Goal: Find contact information: Find contact information

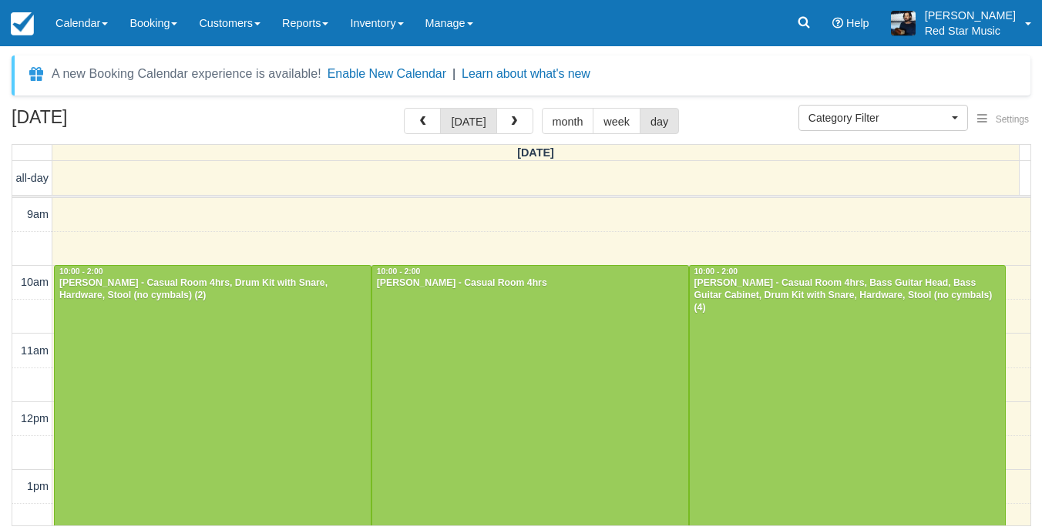
select select
click at [238, 399] on div at bounding box center [213, 401] width 316 height 271
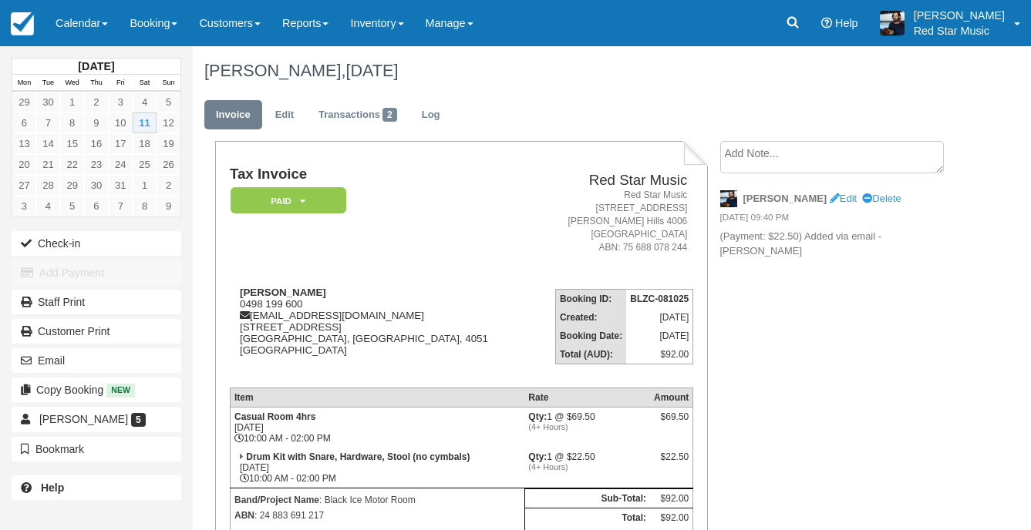
click at [780, 143] on textarea at bounding box center [832, 157] width 224 height 32
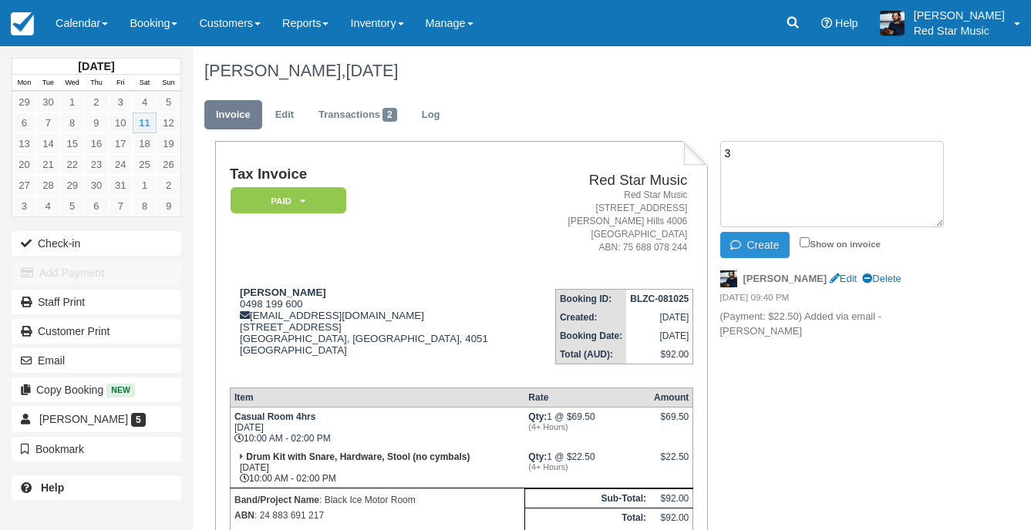
type textarea "3"
click at [754, 256] on button "Create" at bounding box center [754, 245] width 69 height 26
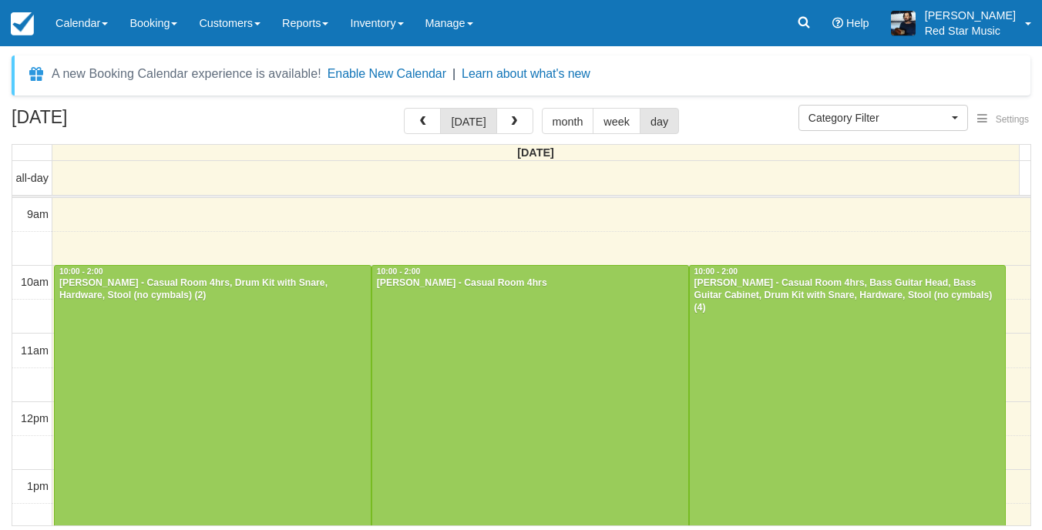
select select
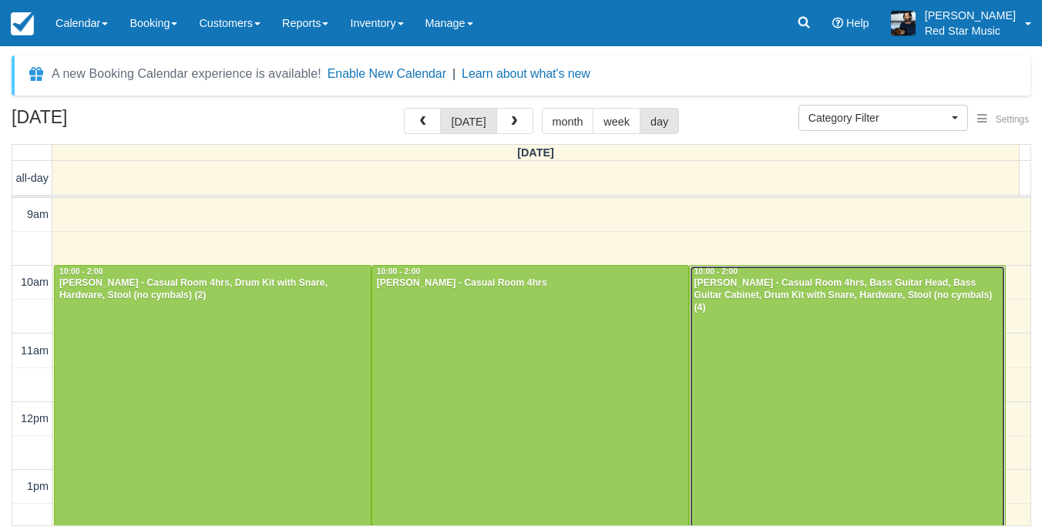
click at [732, 355] on div at bounding box center [848, 401] width 316 height 271
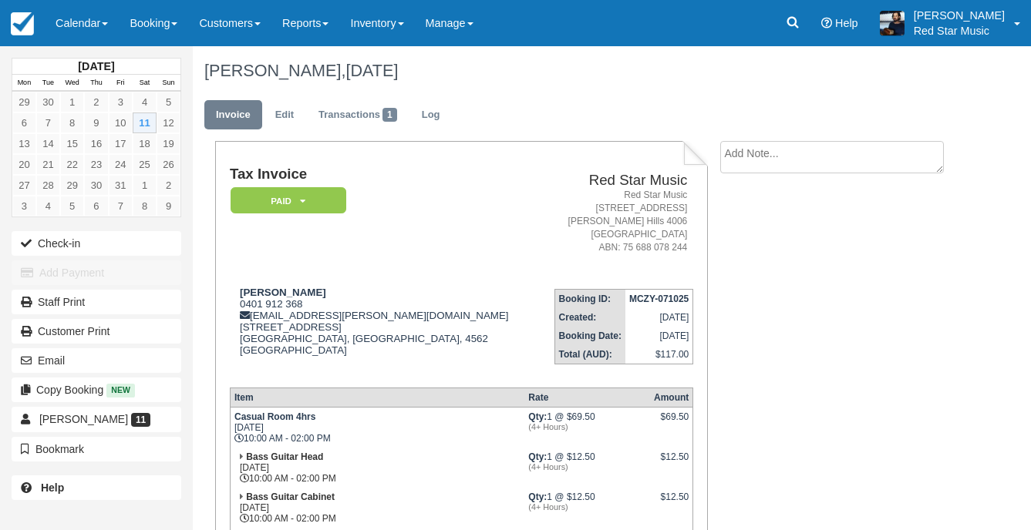
click at [833, 155] on textarea at bounding box center [832, 157] width 224 height 32
type textarea "1"
click at [744, 248] on icon "button" at bounding box center [738, 245] width 17 height 11
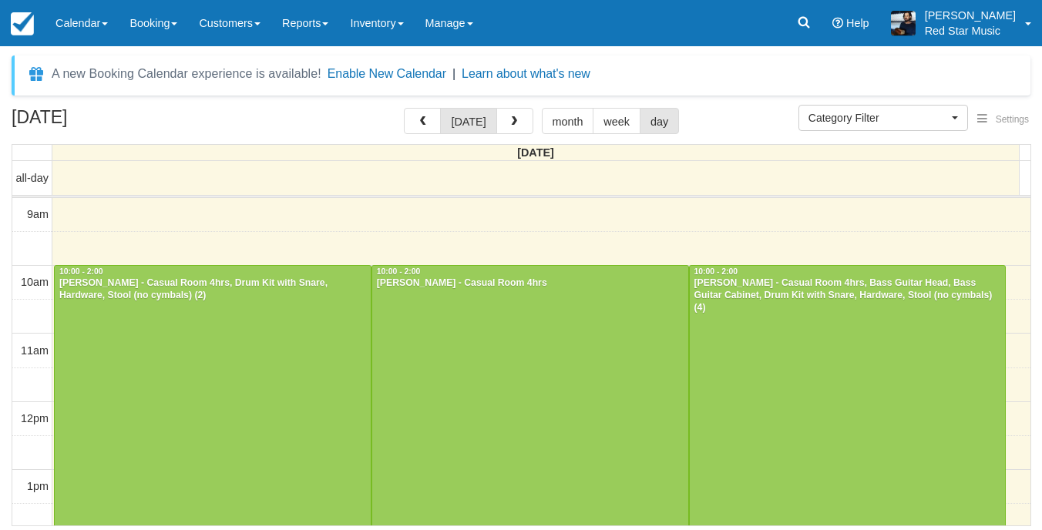
select select
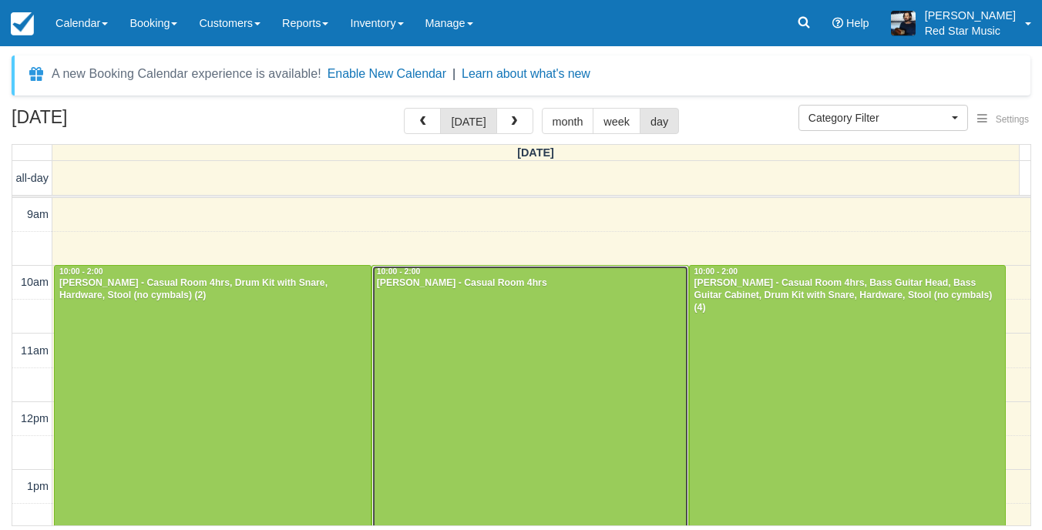
click at [451, 369] on div at bounding box center [530, 401] width 316 height 271
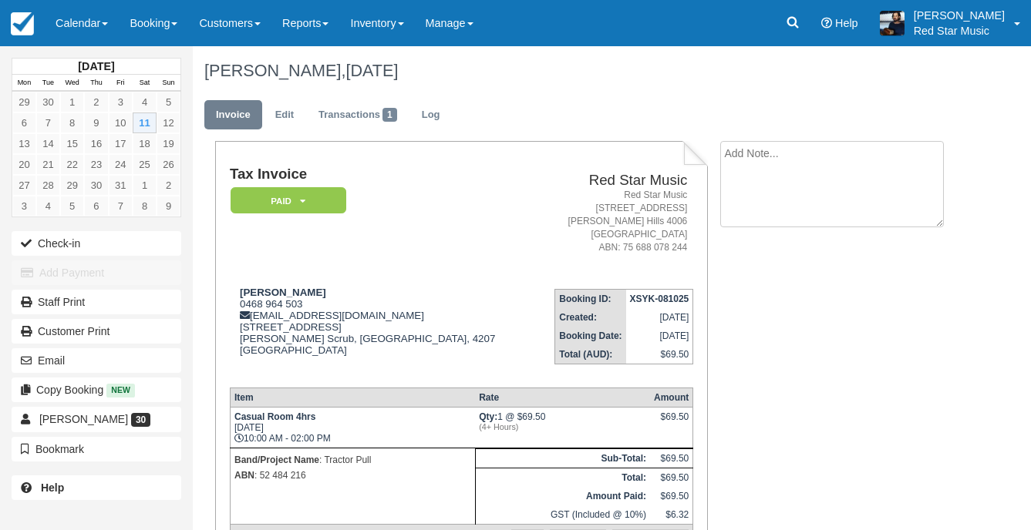
click at [857, 162] on textarea at bounding box center [832, 184] width 224 height 86
type textarea "4"
click at [753, 244] on button "Create" at bounding box center [754, 245] width 69 height 26
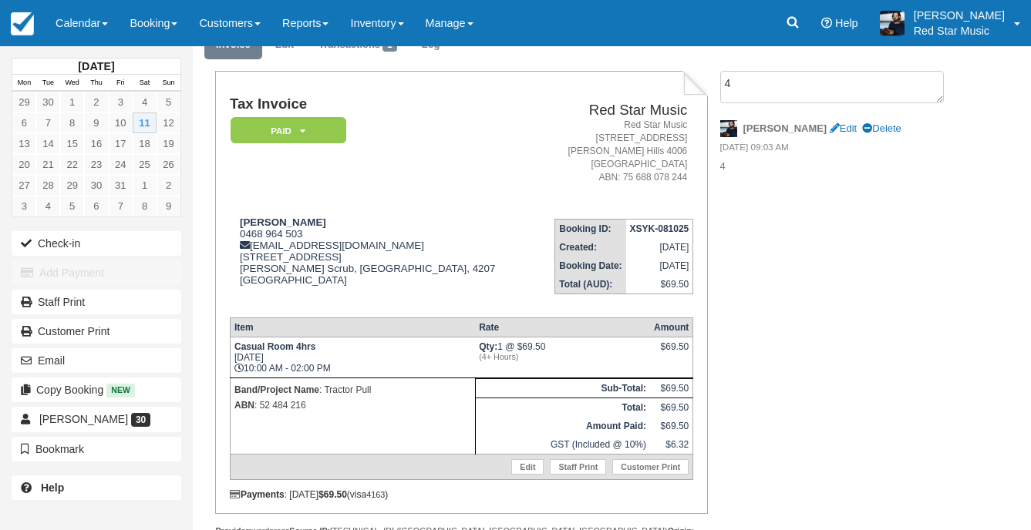
scroll to position [126, 0]
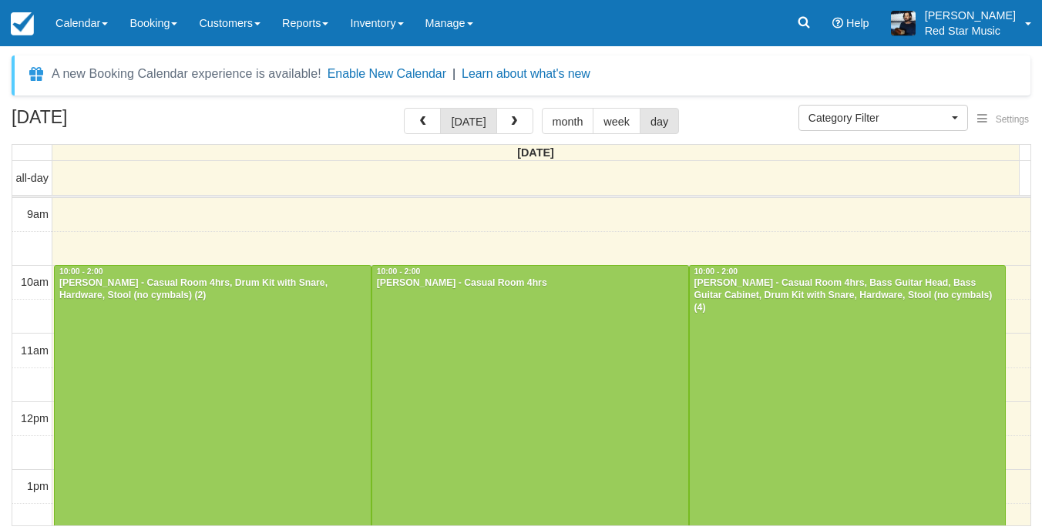
select select
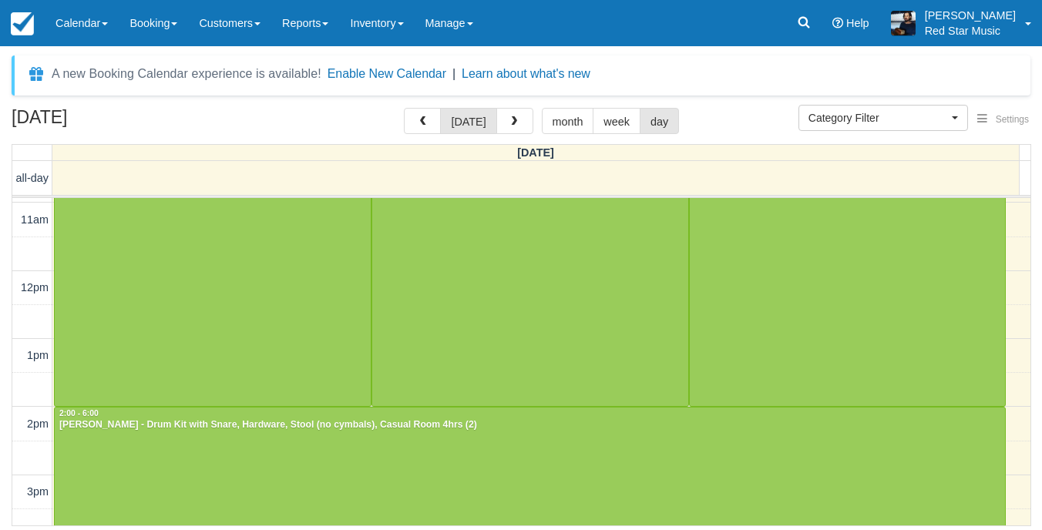
scroll to position [308, 0]
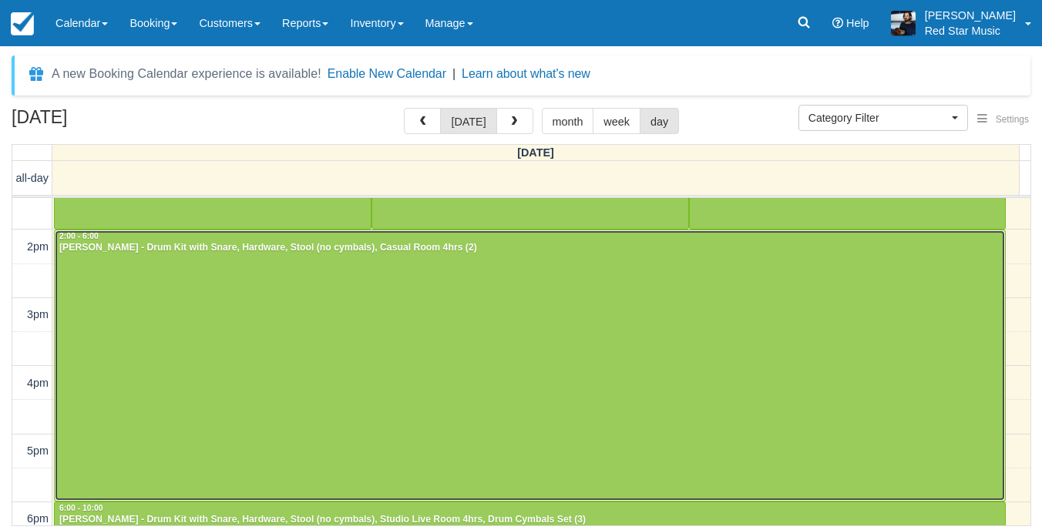
click at [534, 327] on div at bounding box center [530, 366] width 951 height 271
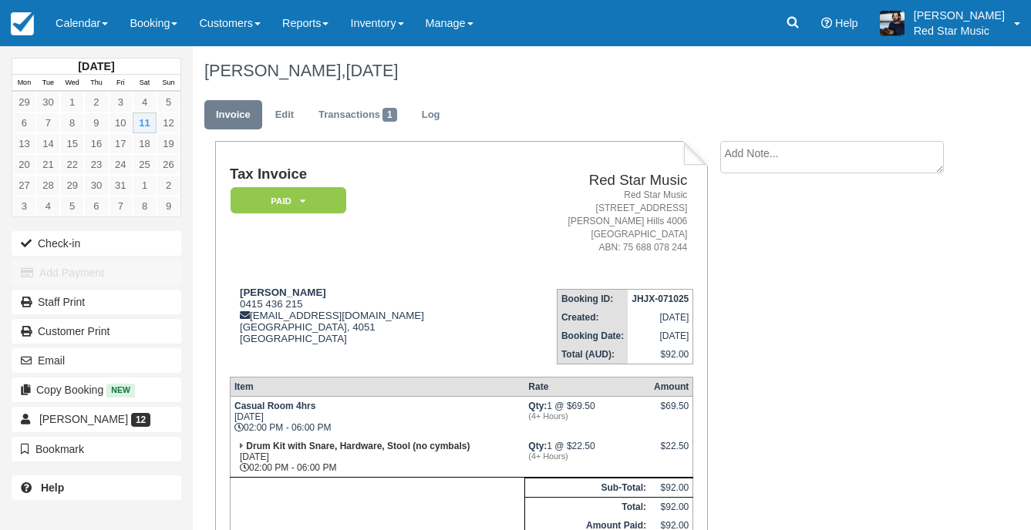
click at [807, 161] on textarea at bounding box center [832, 157] width 224 height 32
type textarea "3"
click at [763, 246] on button "Create" at bounding box center [754, 245] width 69 height 26
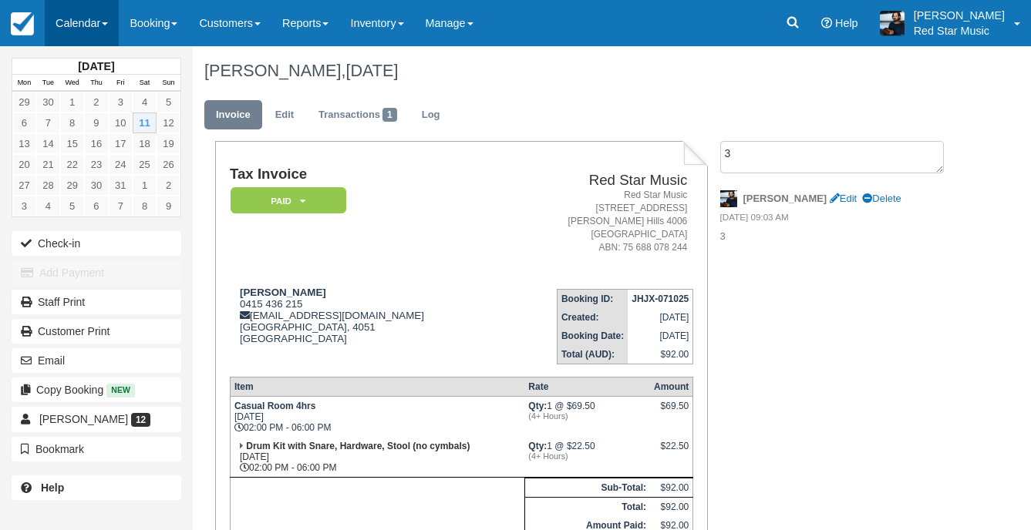
click at [56, 22] on link "Calendar" at bounding box center [82, 23] width 74 height 46
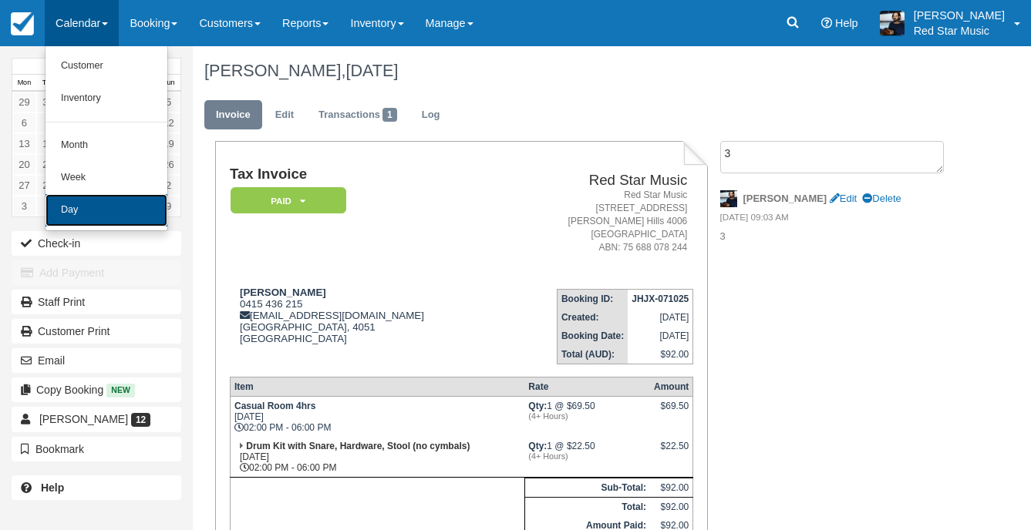
click at [66, 214] on link "Day" at bounding box center [106, 210] width 122 height 32
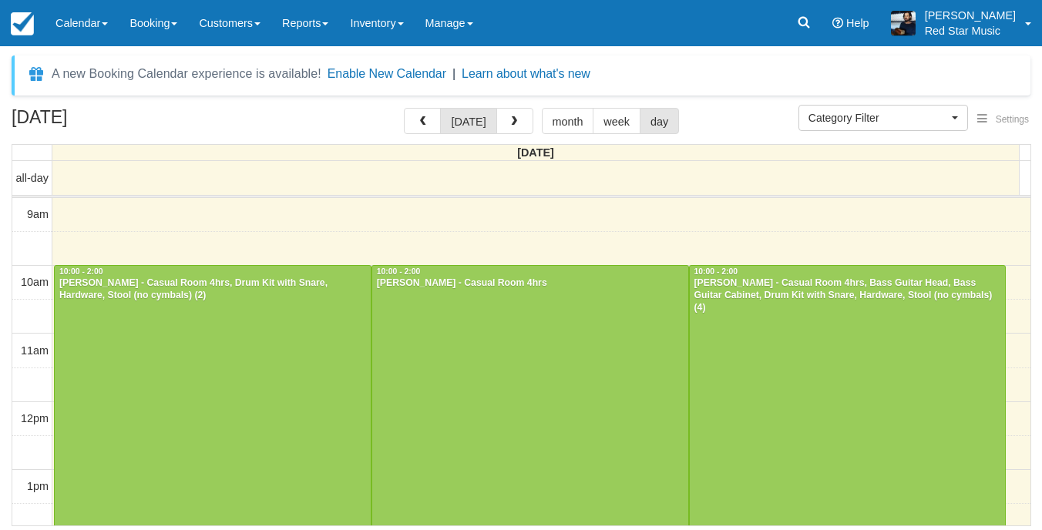
select select
click at [279, 358] on div at bounding box center [213, 401] width 316 height 271
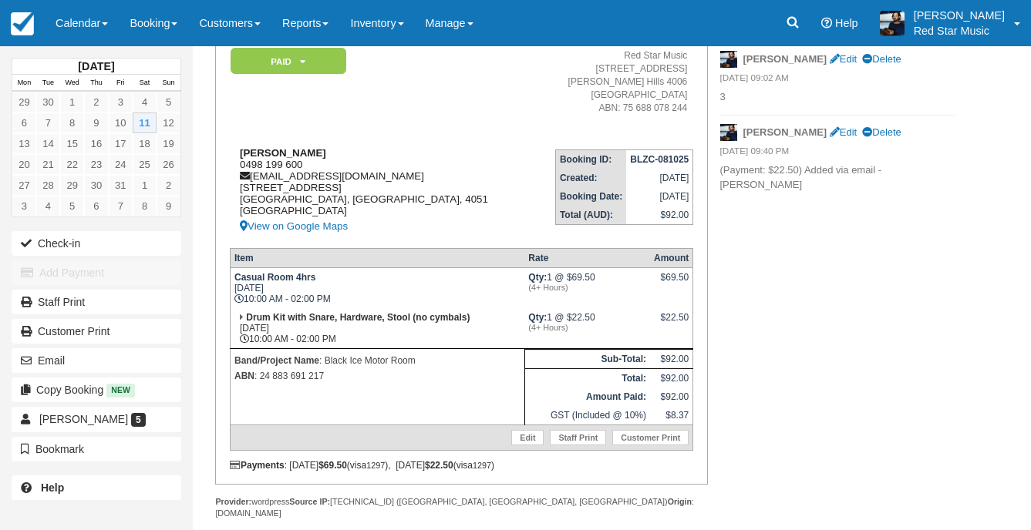
scroll to position [167, 0]
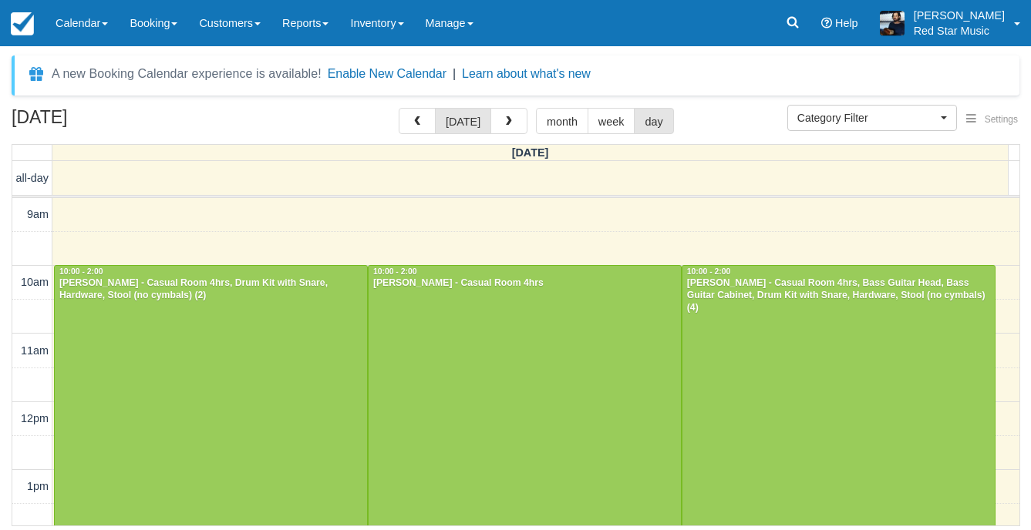
select select
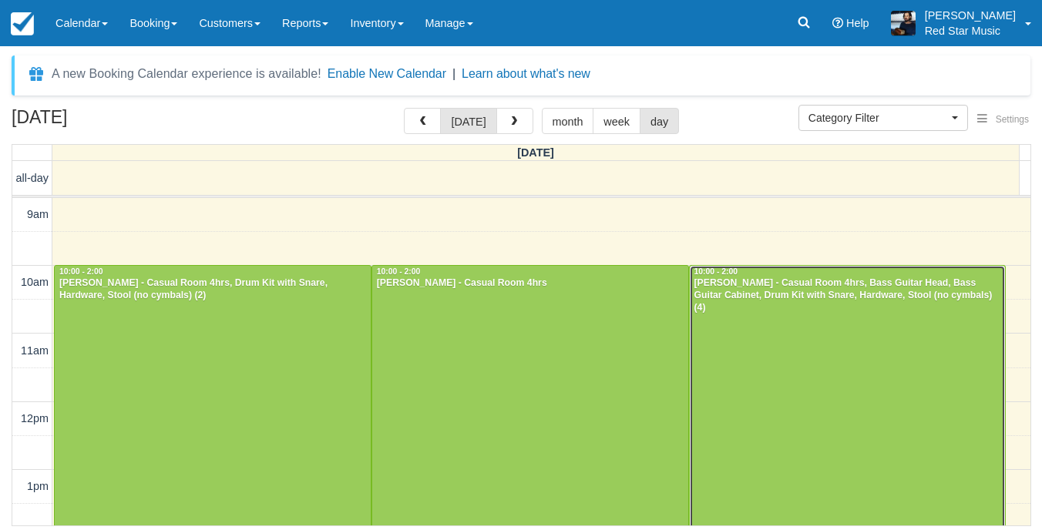
click at [908, 384] on div at bounding box center [848, 401] width 316 height 271
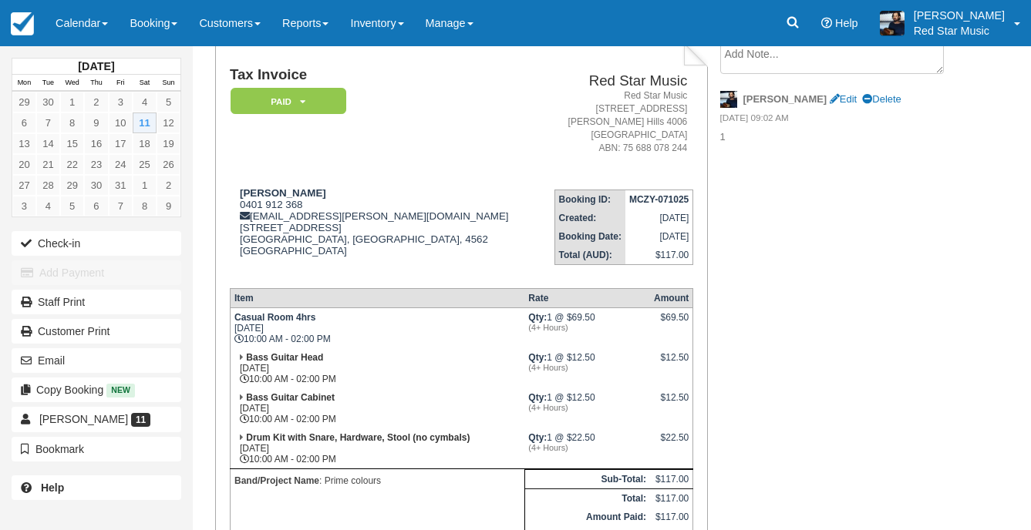
scroll to position [231, 0]
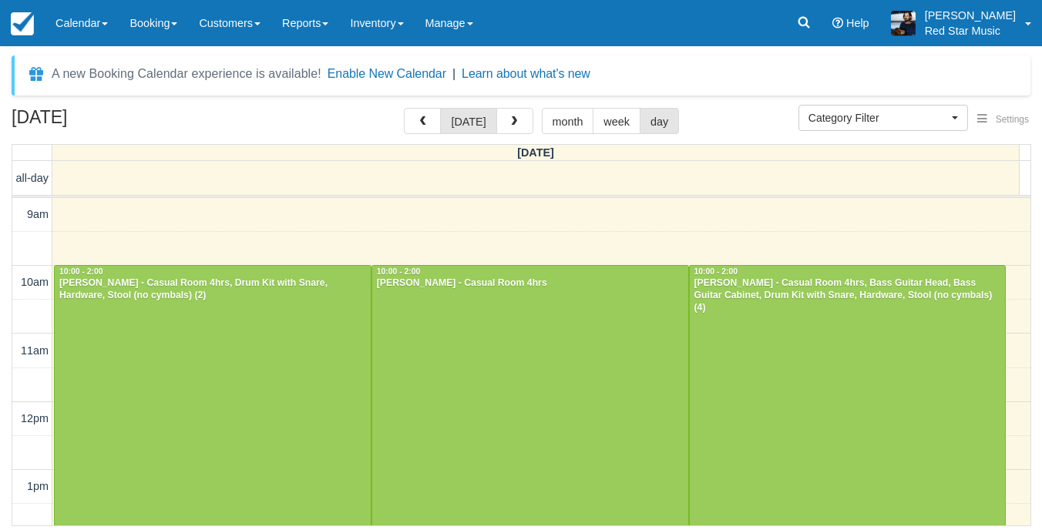
select select
click at [156, 323] on div at bounding box center [213, 401] width 316 height 271
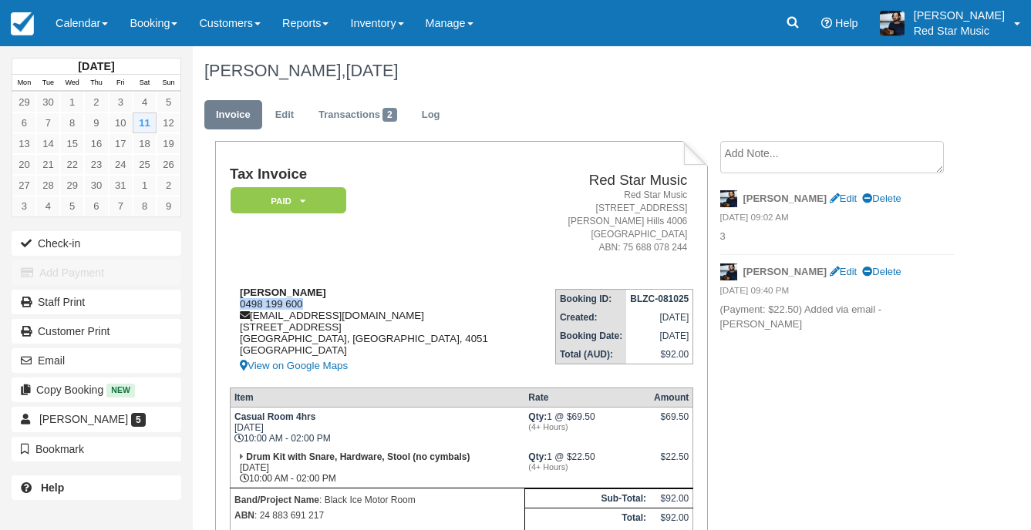
drag, startPoint x: 315, startPoint y: 303, endPoint x: 237, endPoint y: 303, distance: 78.6
click at [237, 303] on div "[PERSON_NAME] 0498 199 600 [EMAIL_ADDRESS][DOMAIN_NAME] [STREET_ADDRESS] View o…" at bounding box center [381, 331] width 302 height 89
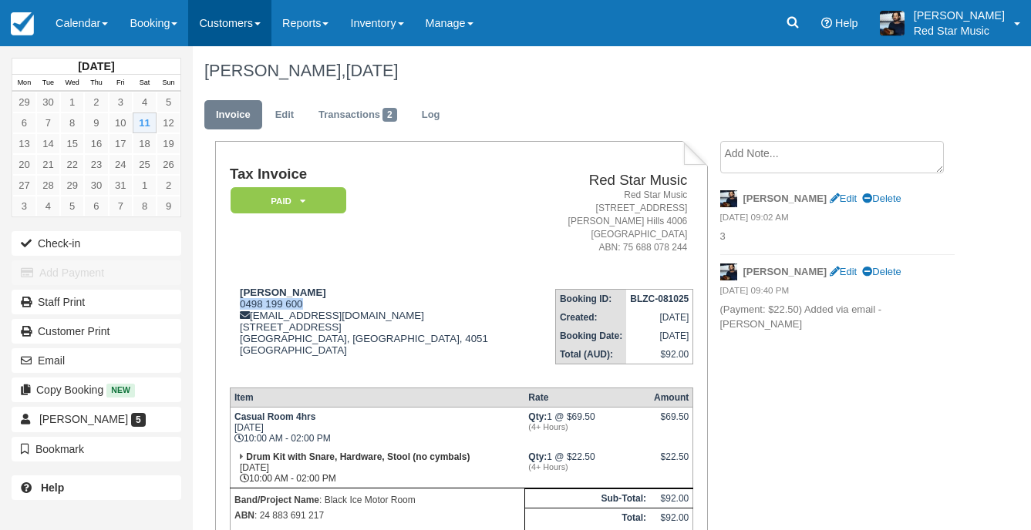
copy div "0498 199 600"
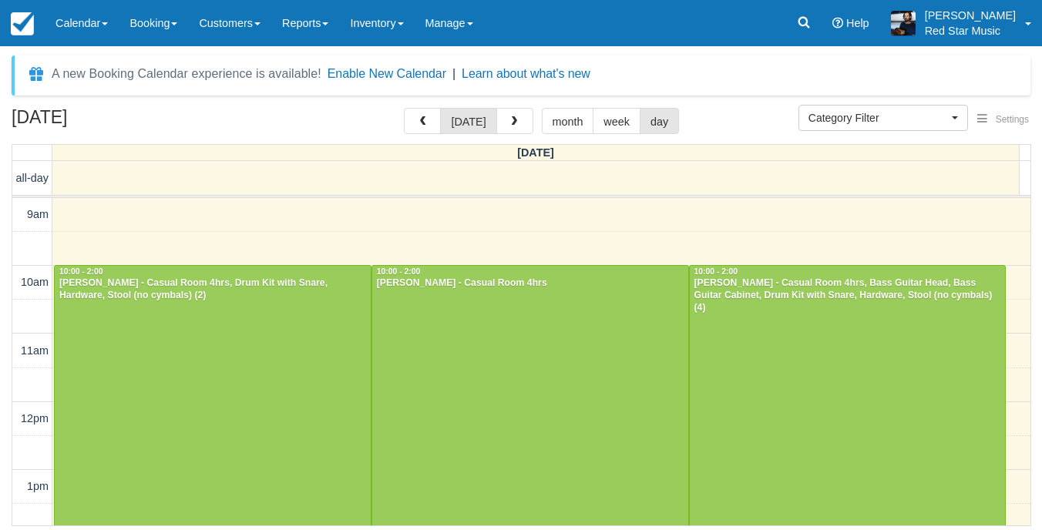
select select
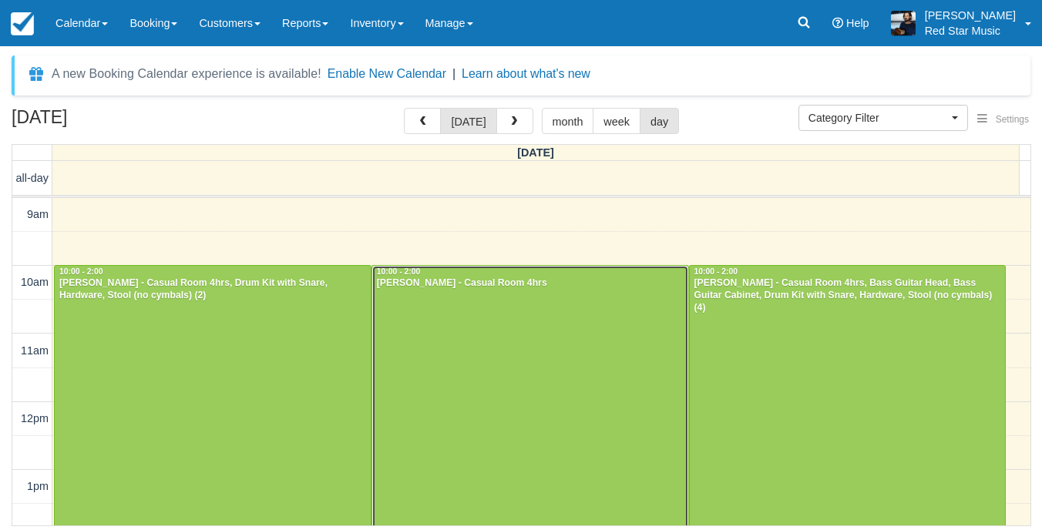
click at [507, 322] on div at bounding box center [530, 401] width 316 height 271
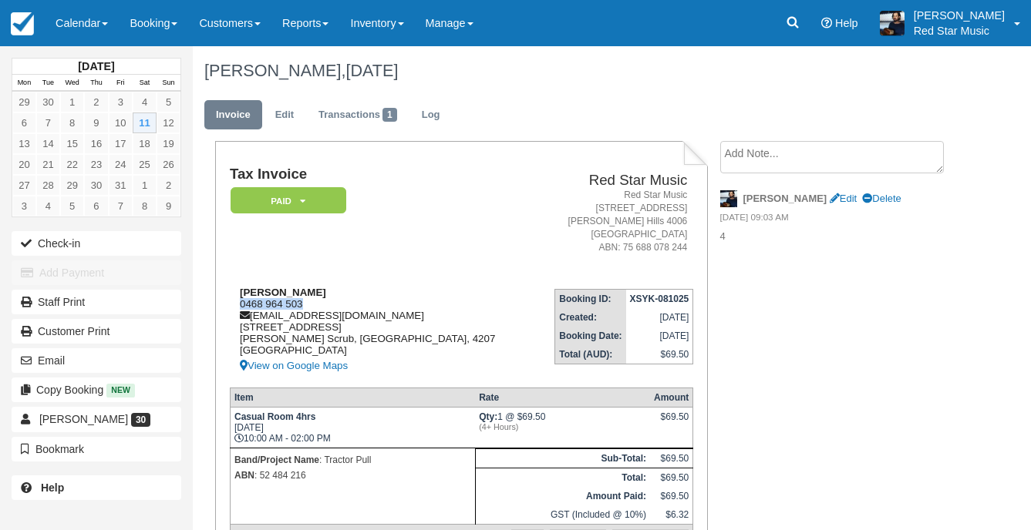
drag, startPoint x: 307, startPoint y: 307, endPoint x: 237, endPoint y: 301, distance: 70.4
click at [237, 301] on div "Julian Sagan 0468 964 503 juliansagan@hotmail.com 8 Lyrebird Court Bahrs Scrub,…" at bounding box center [382, 331] width 305 height 89
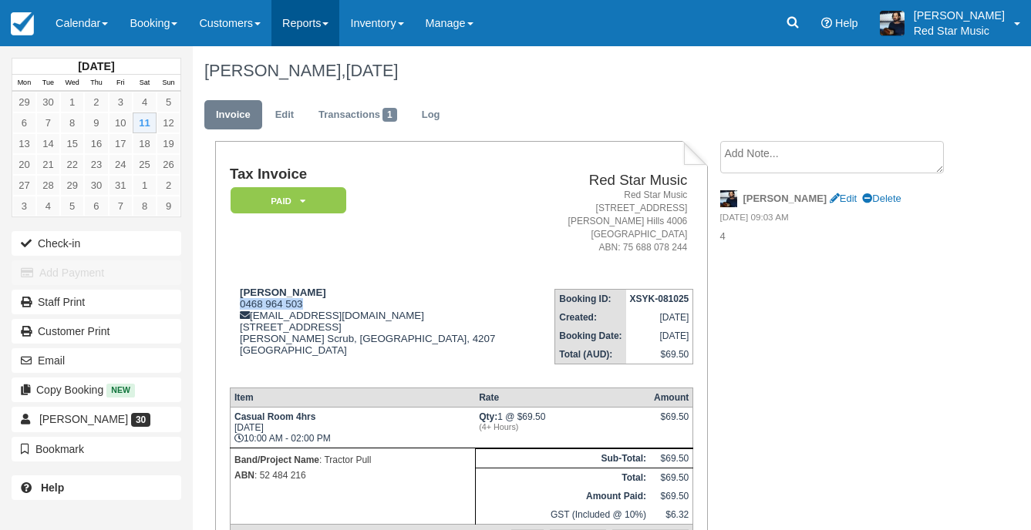
copy div "0468 964 503"
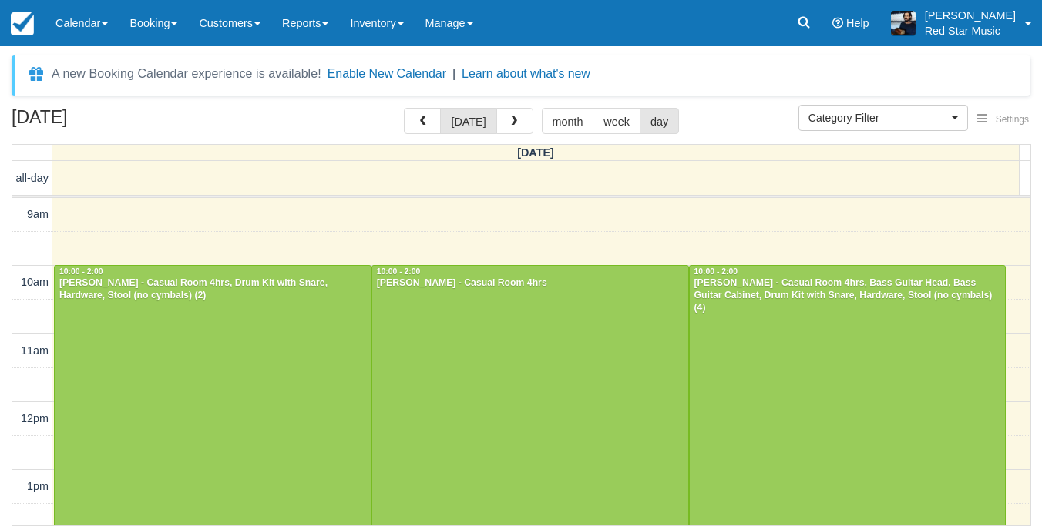
select select
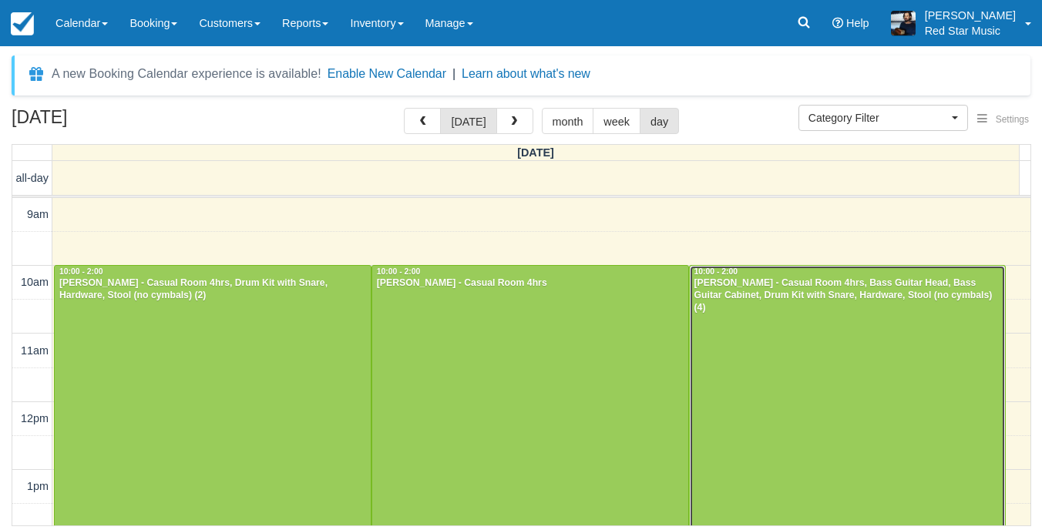
click at [757, 342] on div at bounding box center [848, 401] width 316 height 271
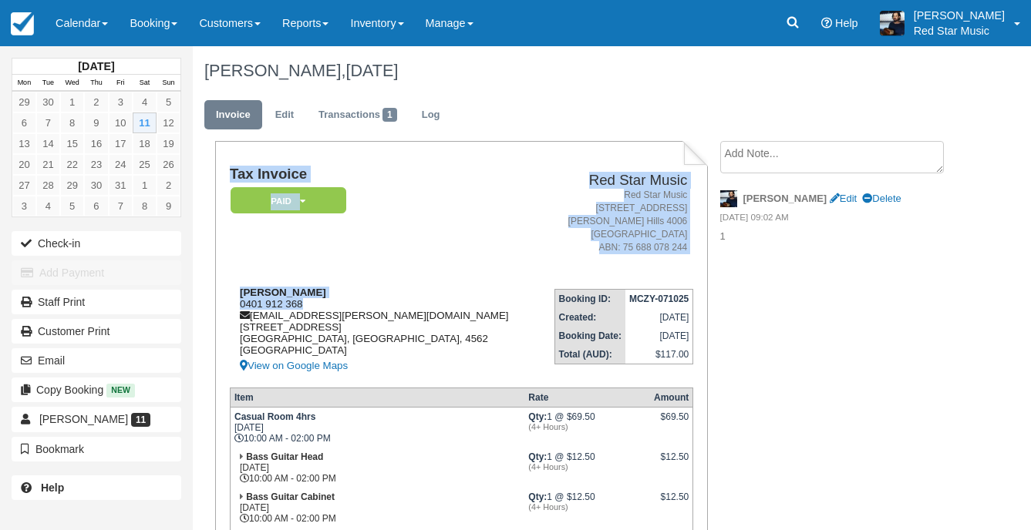
drag, startPoint x: 304, startPoint y: 304, endPoint x: 240, endPoint y: 308, distance: 64.2
click at [230, 308] on div "Lachlan Breheny 0401 912 368 lachlan.breheny@gmail.com 1 Gidgee Court Doonan, Q…" at bounding box center [384, 331] width 309 height 89
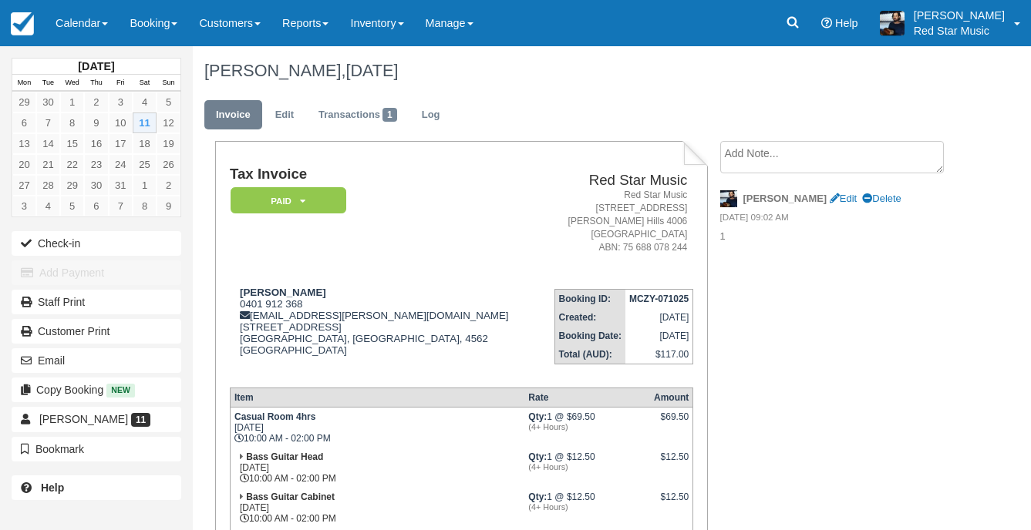
click at [390, 283] on td "Lachlan Breheny 0401 912 368 lachlan.breheny@gmail.com 1 Gidgee Court Doonan, Q…" at bounding box center [384, 326] width 309 height 99
drag, startPoint x: 305, startPoint y: 304, endPoint x: 237, endPoint y: 309, distance: 68.1
click at [237, 309] on div "Lachlan Breheny 0401 912 368 lachlan.breheny@gmail.com 1 Gidgee Court Doonan, Q…" at bounding box center [384, 331] width 309 height 89
copy div "0401 912 368"
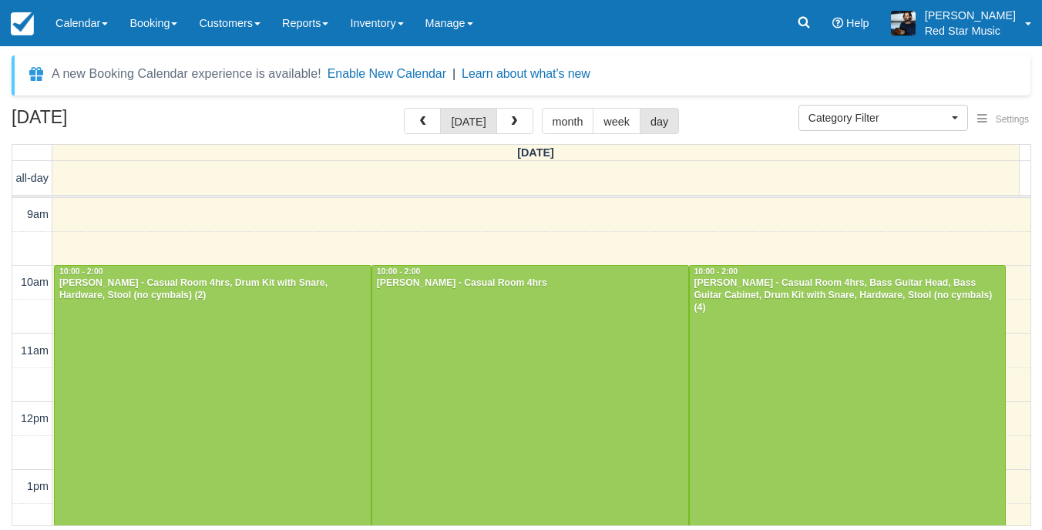
select select
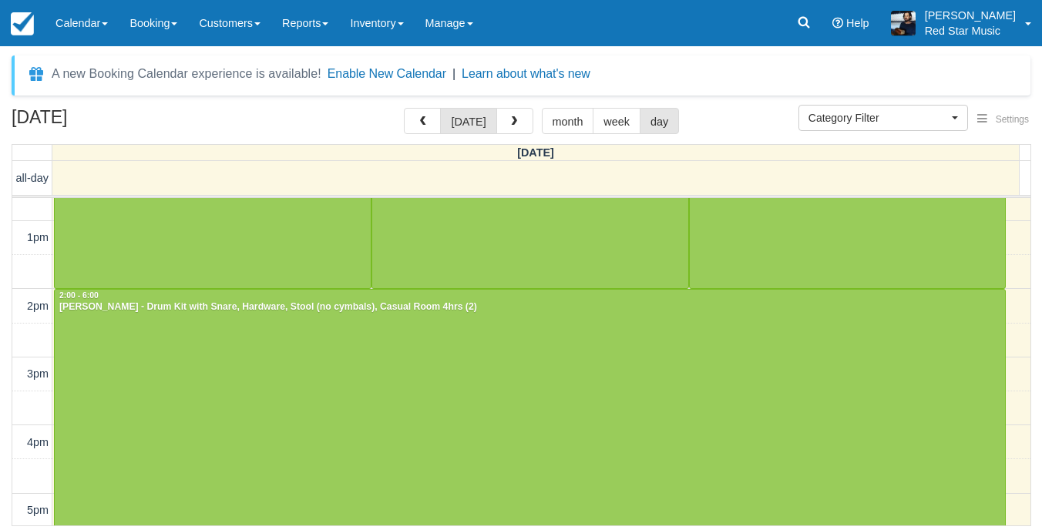
scroll to position [308, 0]
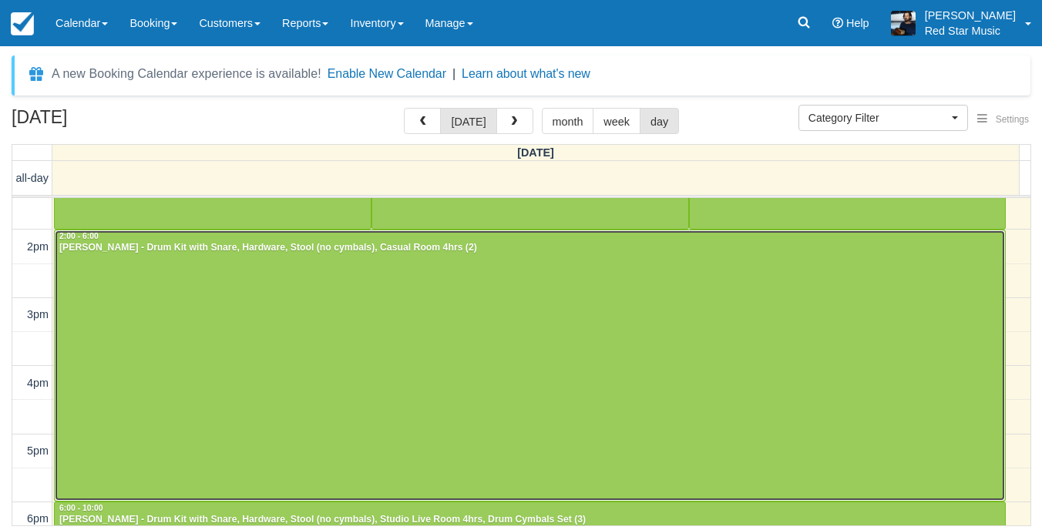
drag, startPoint x: 0, startPoint y: 0, endPoint x: 399, endPoint y: 323, distance: 513.1
click at [399, 323] on div at bounding box center [530, 366] width 951 height 271
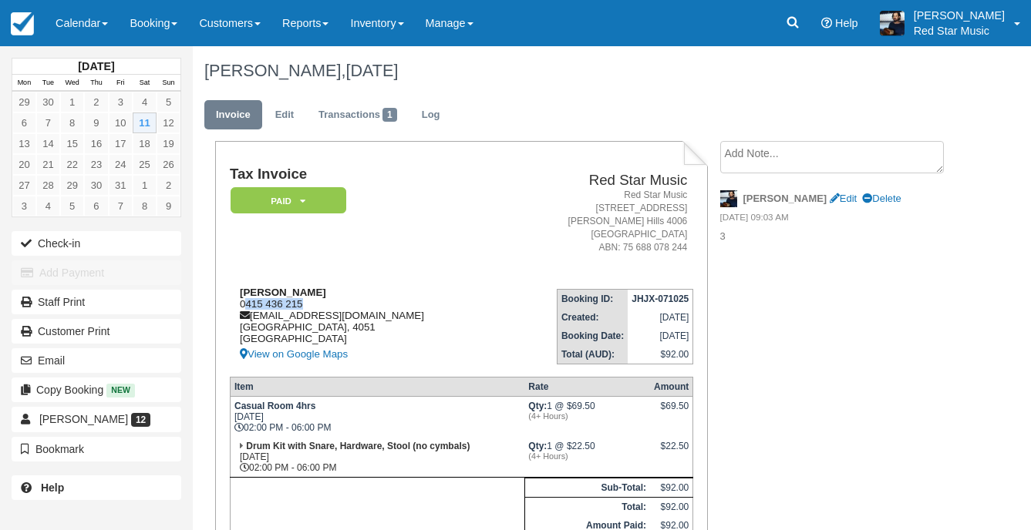
drag, startPoint x: 306, startPoint y: 303, endPoint x: 243, endPoint y: 307, distance: 63.3
click at [243, 307] on div "Ryan Cooper 0415 436 215 ryanjohncooper@gmail.com Queensland, 4051 Australia Vi…" at bounding box center [366, 325] width 272 height 77
click at [241, 308] on div "Ryan Cooper 0415 436 215 ryanjohncooper@gmail.com Queensland, 4051 Australia Vi…" at bounding box center [366, 325] width 272 height 77
click at [329, 297] on div "Ryan Cooper 0415 436 215 ryanjohncooper@gmail.com Queensland, 4051 Australia Vi…" at bounding box center [366, 325] width 272 height 77
drag, startPoint x: 318, startPoint y: 300, endPoint x: 235, endPoint y: 304, distance: 83.4
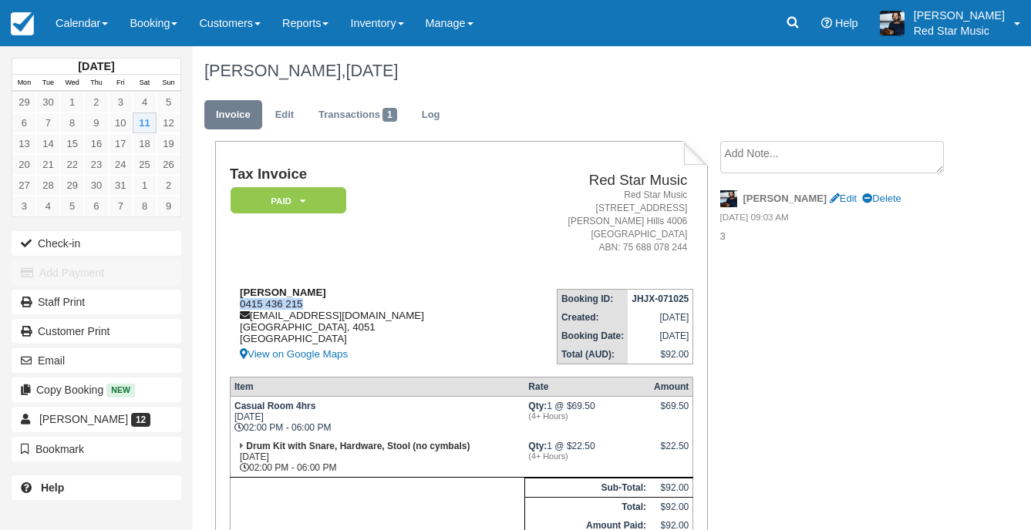
click at [235, 304] on div "Ryan Cooper 0415 436 215 ryanjohncooper@gmail.com Queensland, 4051 Australia Vi…" at bounding box center [366, 325] width 272 height 77
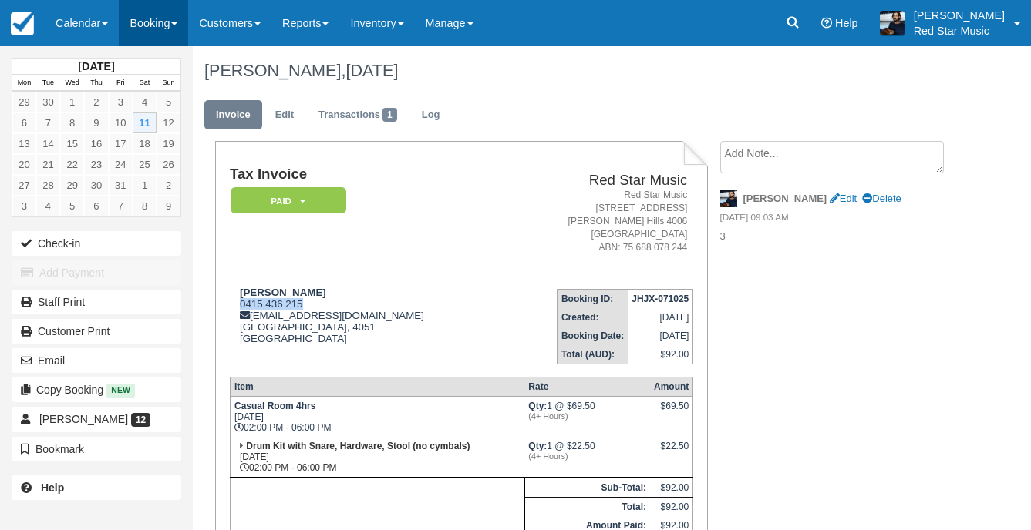
copy div "0415 436 215"
click at [69, 19] on link "Calendar" at bounding box center [82, 23] width 74 height 46
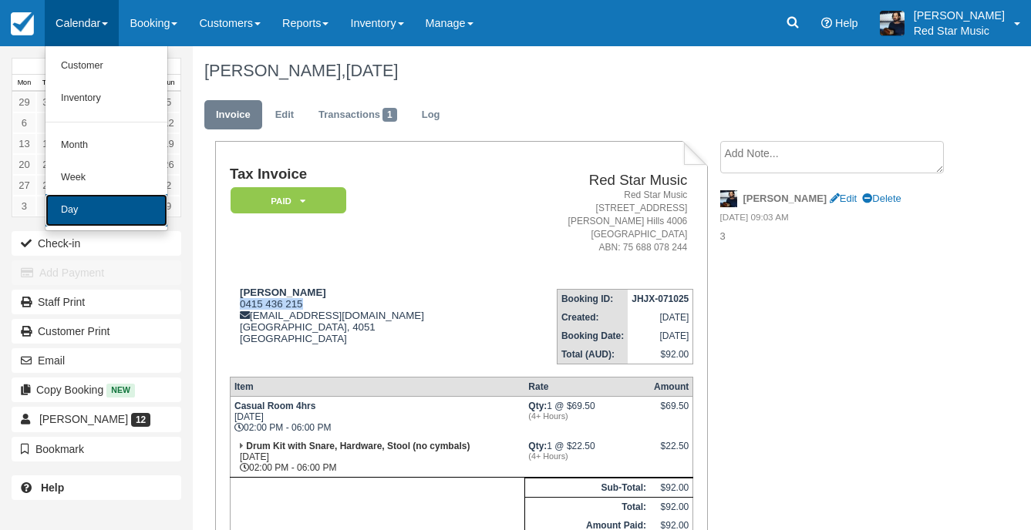
click at [86, 197] on link "Day" at bounding box center [106, 210] width 122 height 32
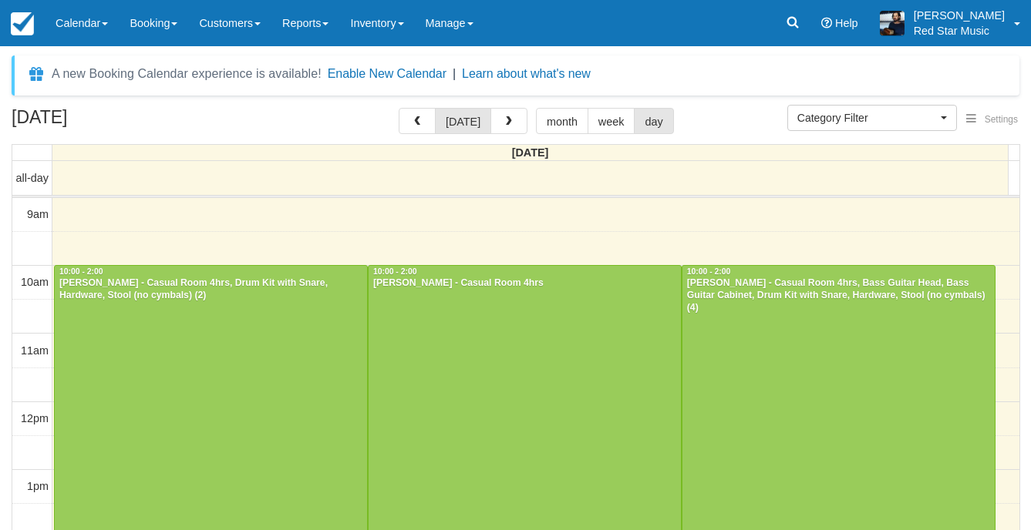
select select
